Goal: Use online tool/utility

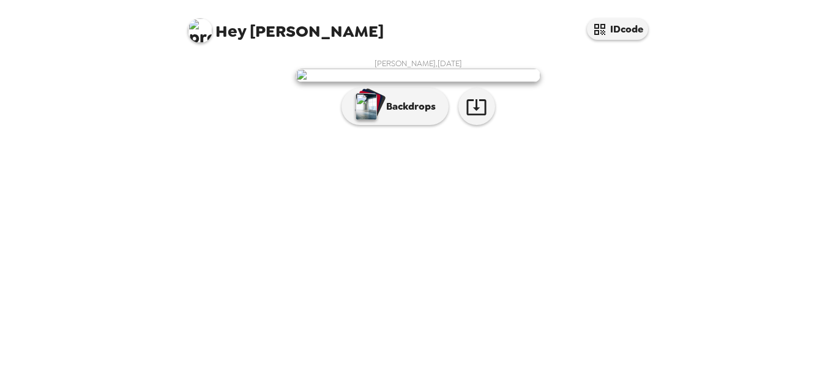
scroll to position [76, 0]
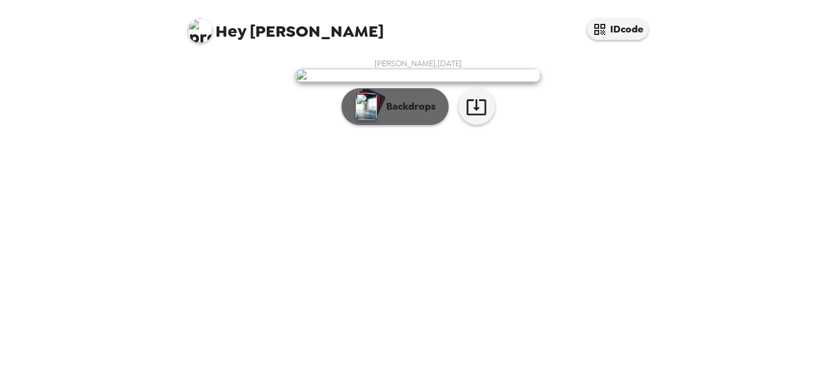
click at [410, 114] on p "Backdrops" at bounding box center [408, 106] width 56 height 15
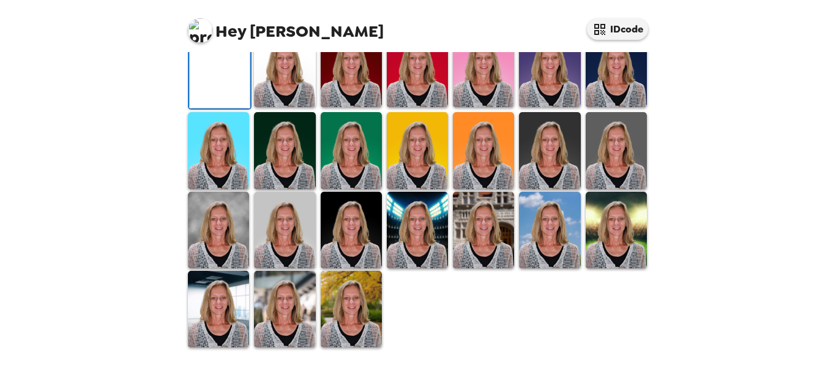
scroll to position [376, 0]
click at [411, 238] on img at bounding box center [417, 230] width 61 height 77
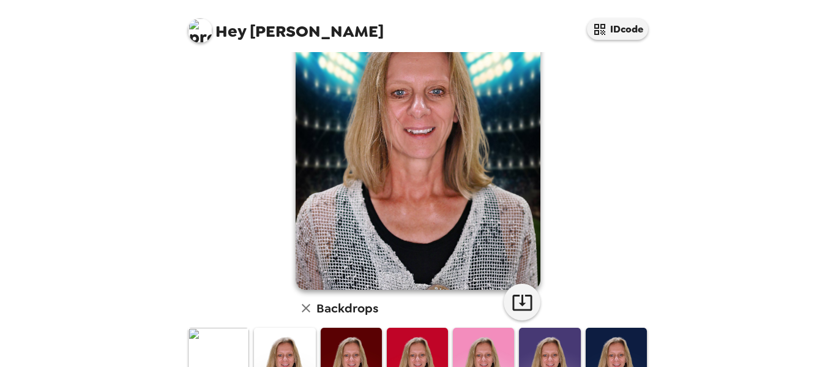
scroll to position [313, 0]
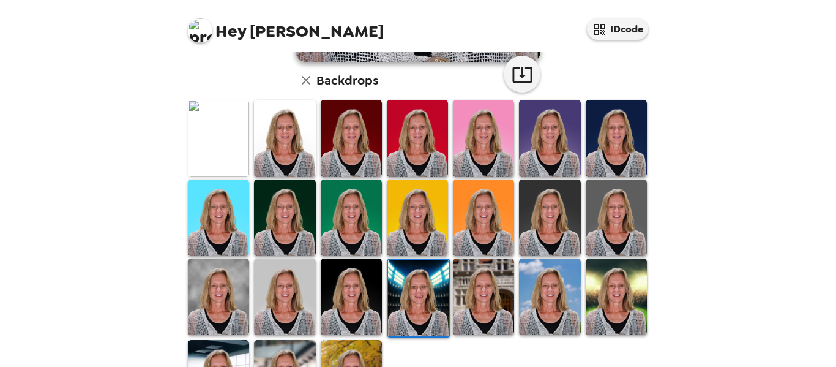
click at [242, 276] on img at bounding box center [218, 296] width 61 height 77
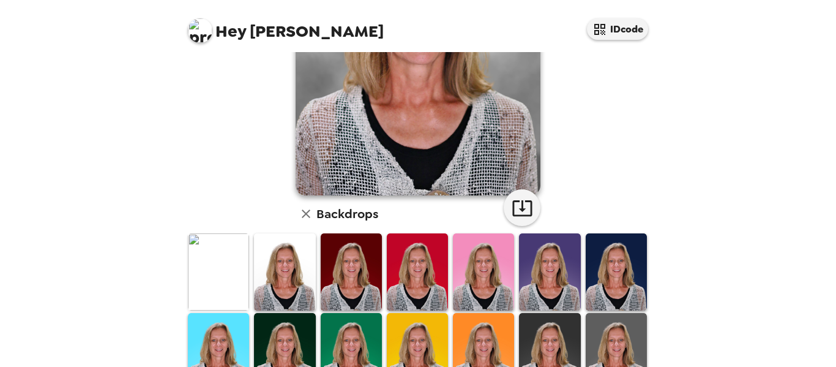
scroll to position [245, 0]
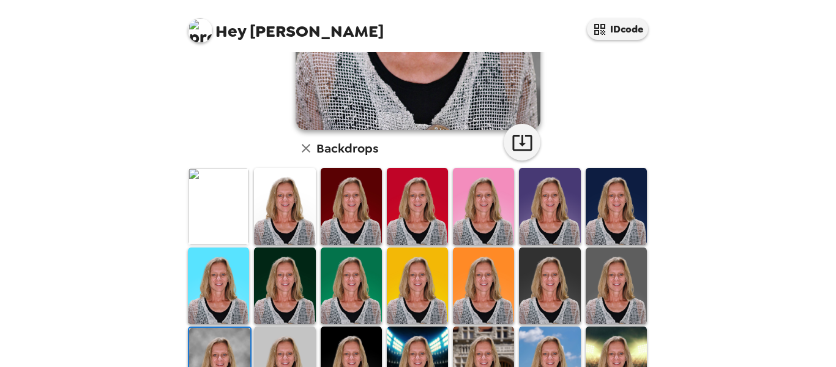
click at [566, 280] on img at bounding box center [549, 285] width 61 height 77
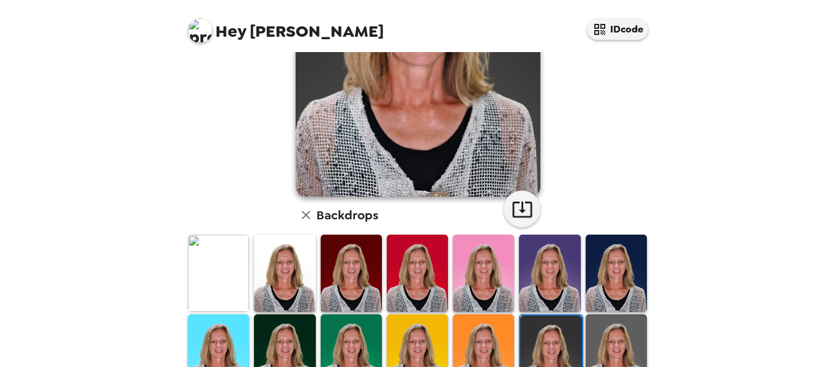
scroll to position [184, 0]
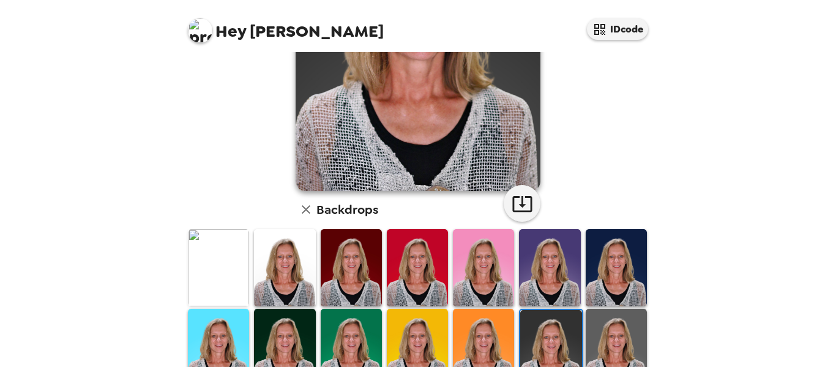
click at [430, 326] on img at bounding box center [417, 347] width 61 height 77
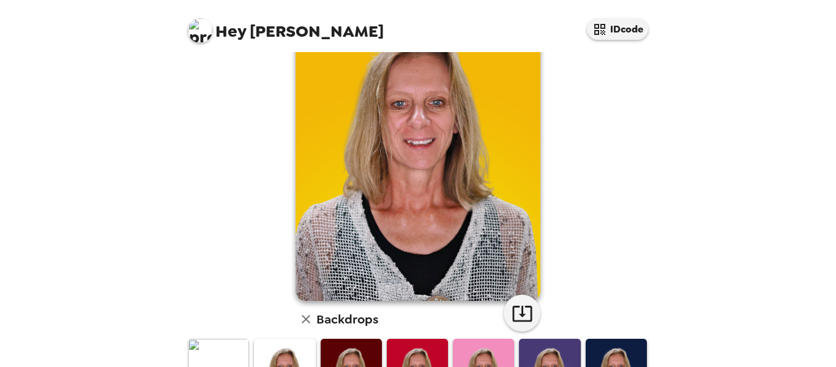
scroll to position [245, 0]
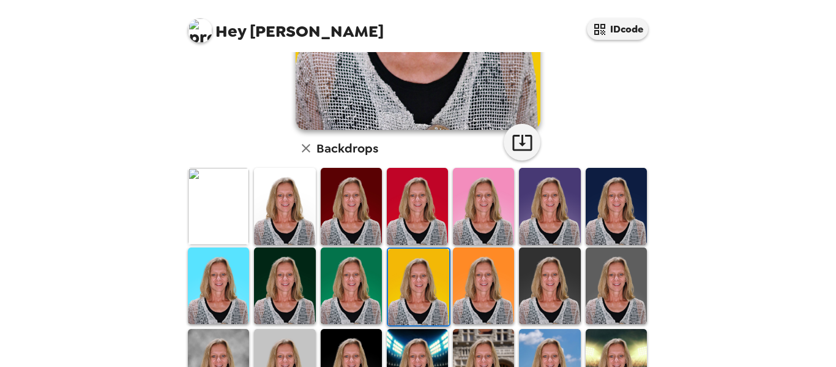
click at [304, 206] on img at bounding box center [284, 206] width 61 height 77
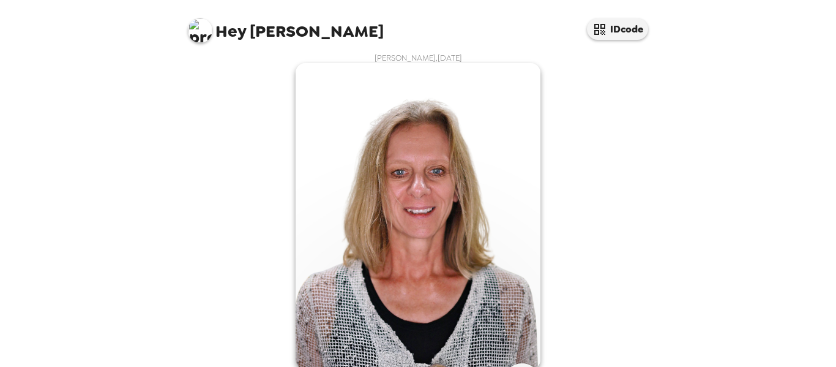
scroll to position [0, 0]
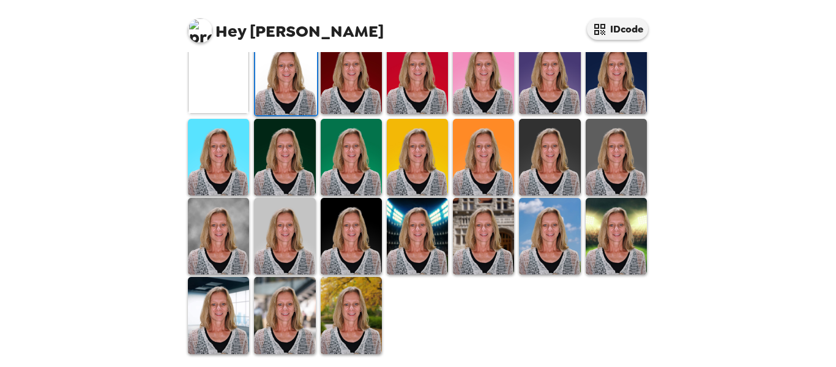
click at [304, 234] on img at bounding box center [284, 236] width 61 height 77
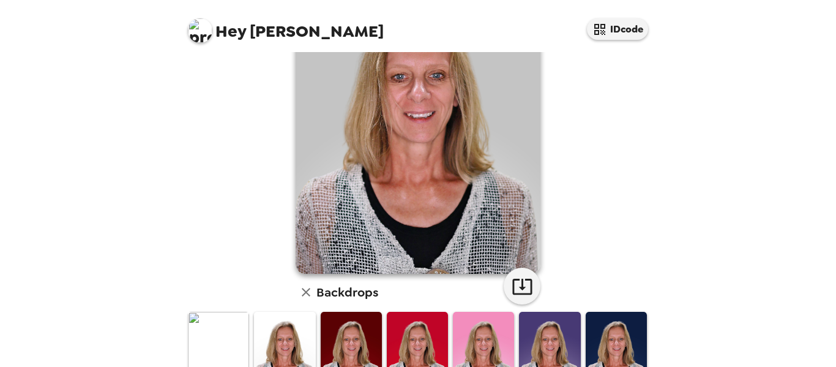
scroll to position [122, 0]
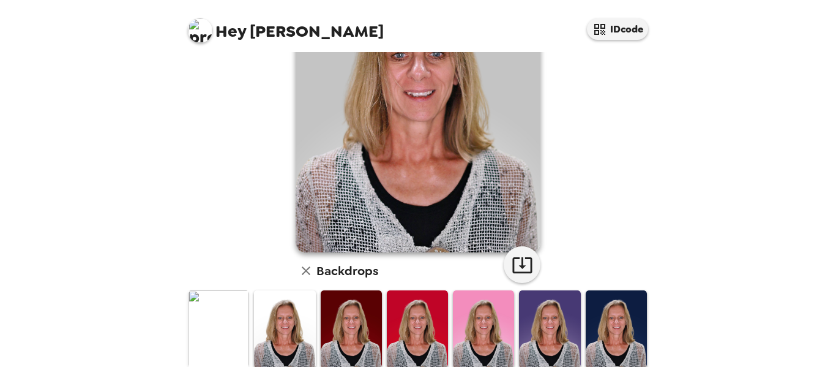
click at [628, 309] on img at bounding box center [616, 328] width 61 height 77
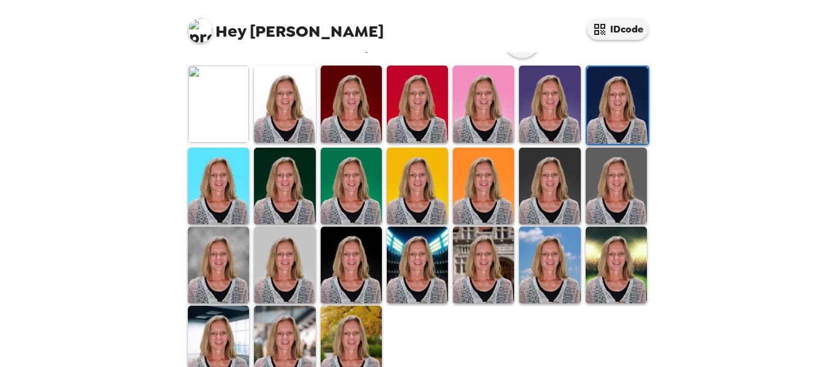
scroll to position [367, 0]
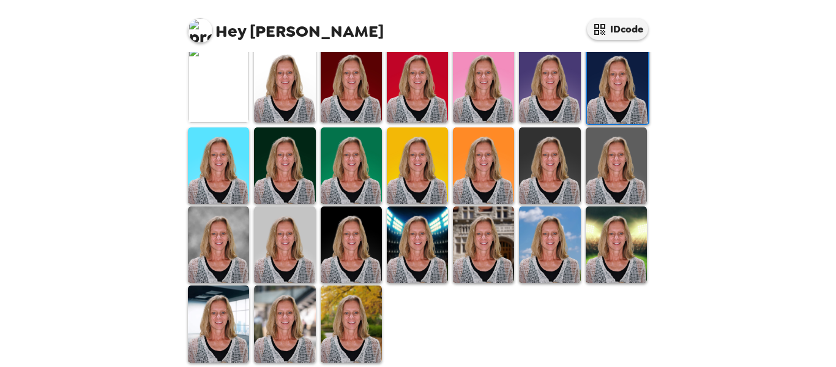
click at [301, 301] on img at bounding box center [284, 323] width 61 height 77
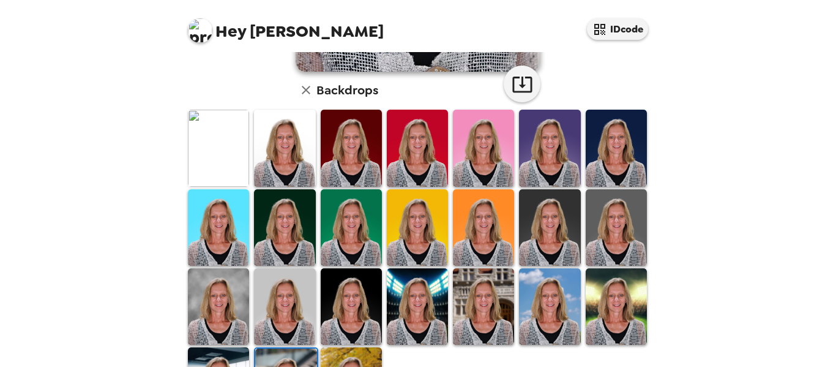
scroll to position [306, 0]
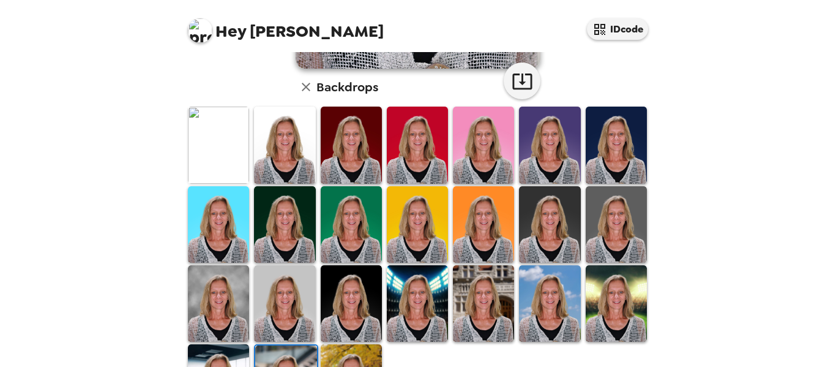
click at [563, 218] on img at bounding box center [549, 224] width 61 height 77
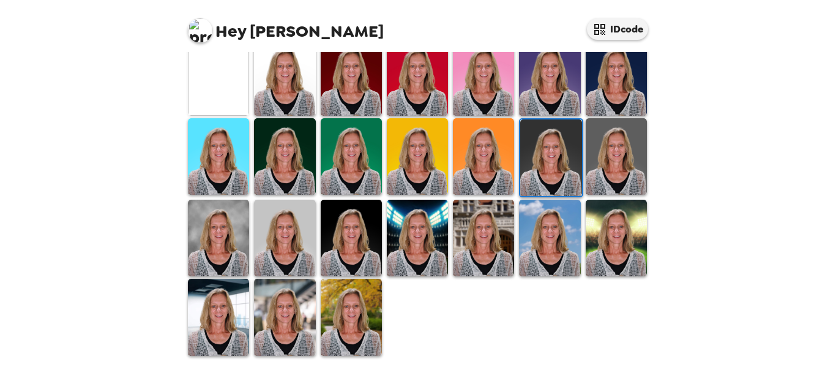
scroll to position [376, 0]
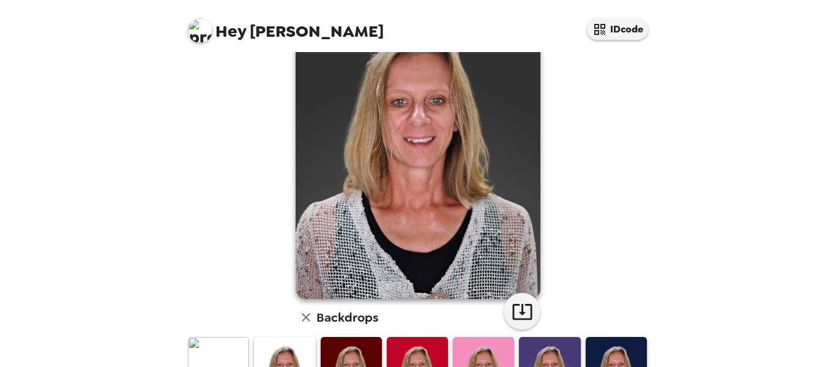
scroll to position [70, 0]
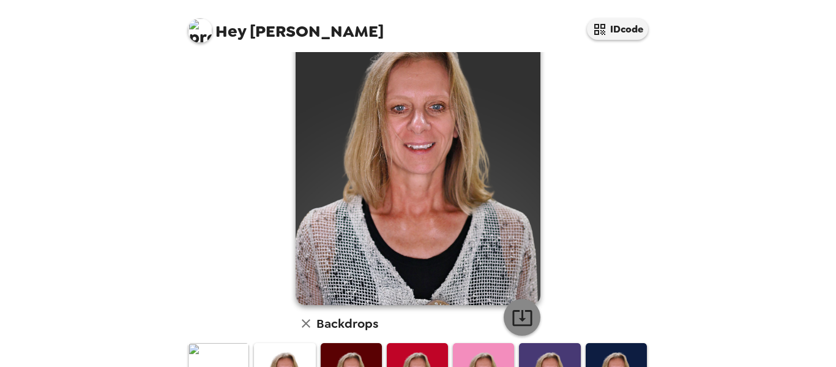
click at [515, 317] on icon "button" at bounding box center [522, 317] width 21 height 21
